Goal: Check status

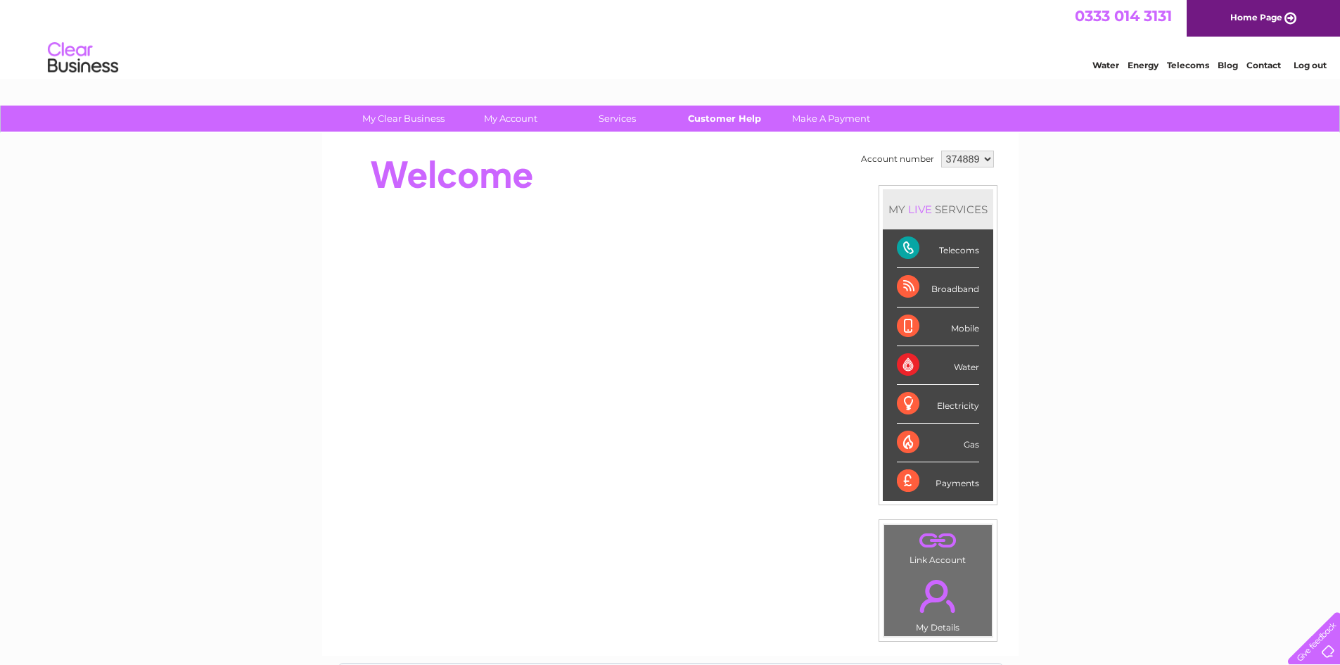
click at [717, 113] on link "Customer Help" at bounding box center [724, 118] width 116 height 26
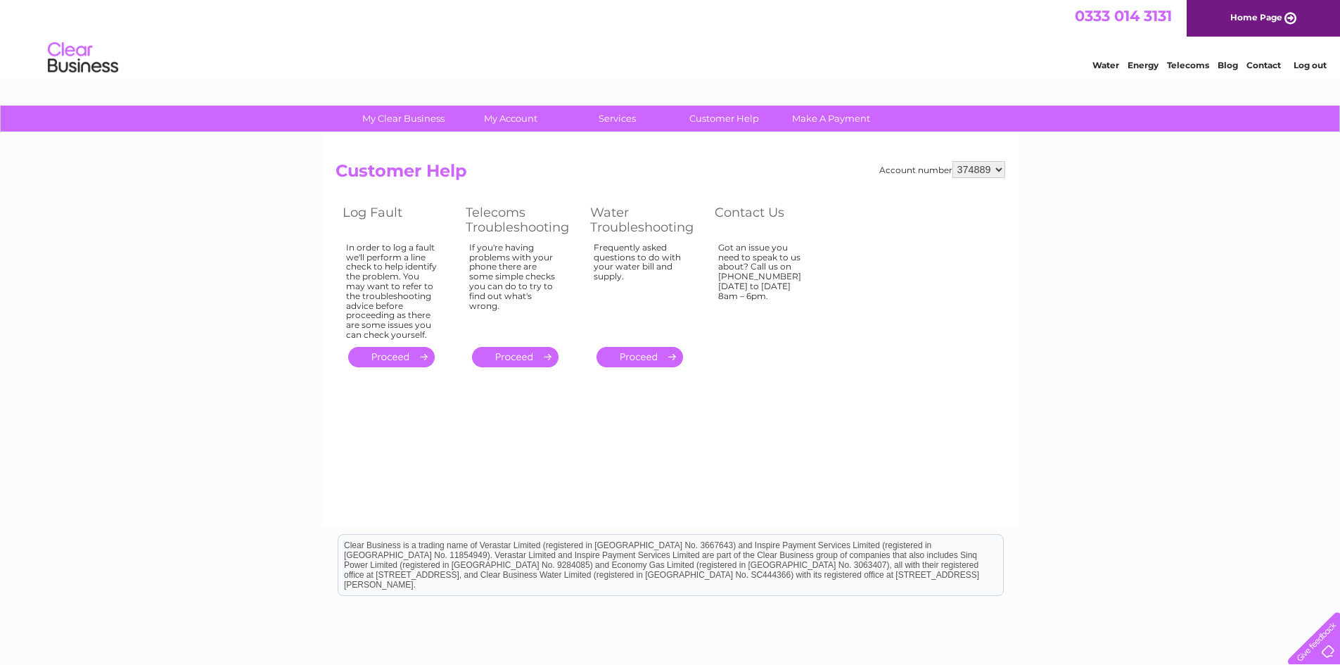
click at [392, 357] on link "." at bounding box center [391, 357] width 86 height 20
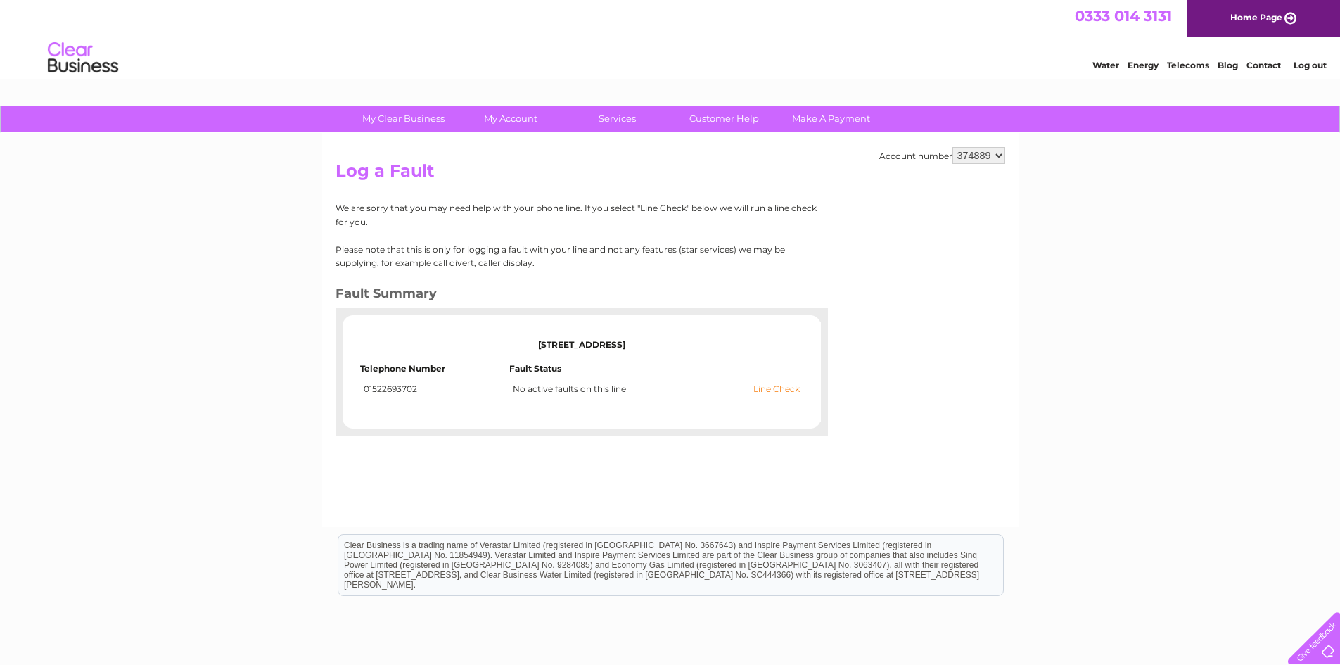
click at [779, 387] on link "Line Check" at bounding box center [776, 389] width 46 height 10
